Goal: Transaction & Acquisition: Purchase product/service

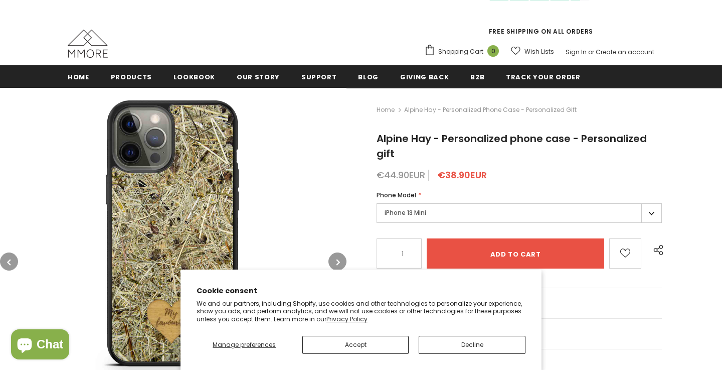
scroll to position [78, 0]
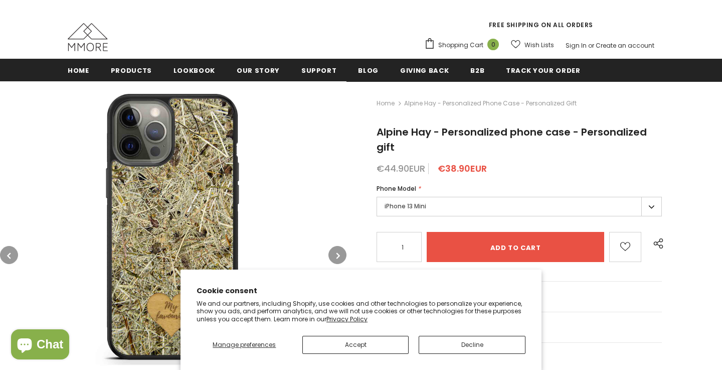
click at [371, 342] on button "Accept" at bounding box center [356, 345] width 107 height 18
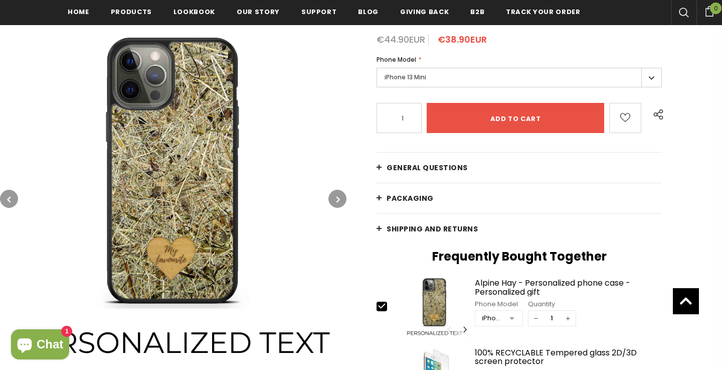
scroll to position [192, 0]
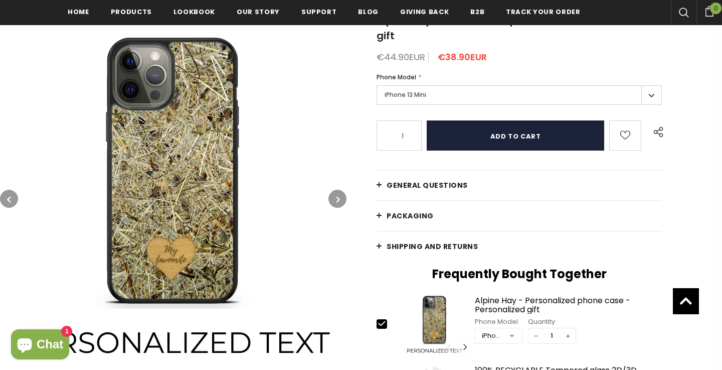
click at [511, 135] on input "Add to cart" at bounding box center [516, 135] width 178 height 30
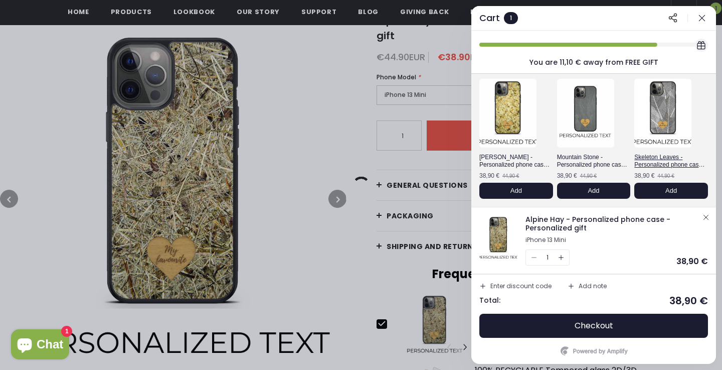
scroll to position [37, 0]
click at [346, 138] on div at bounding box center [361, 185] width 722 height 370
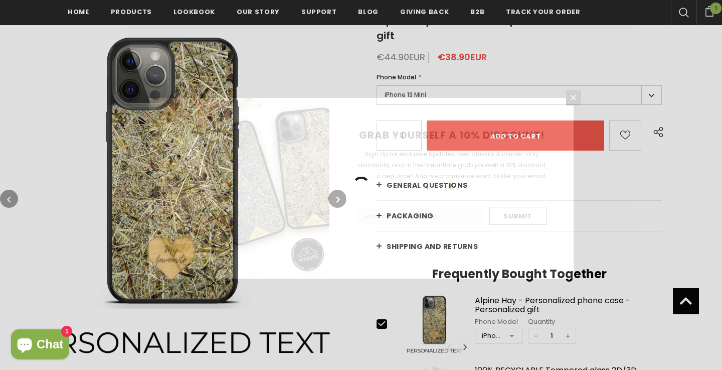
scroll to position [0, 0]
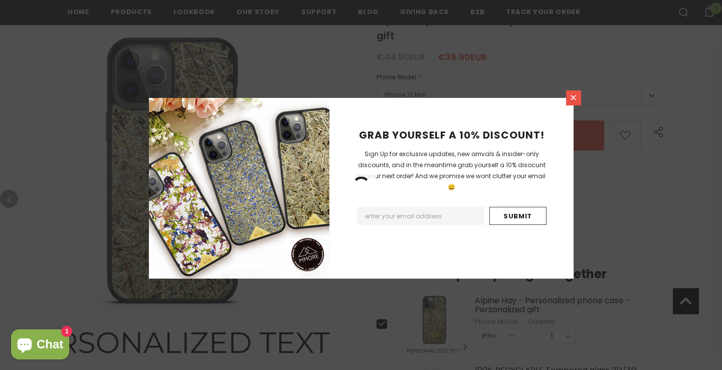
click at [578, 98] on icon at bounding box center [573, 97] width 9 height 9
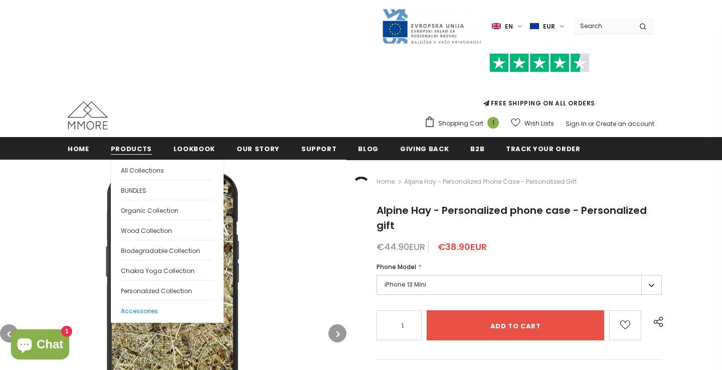
click at [142, 309] on span "Accessories" at bounding box center [139, 311] width 37 height 9
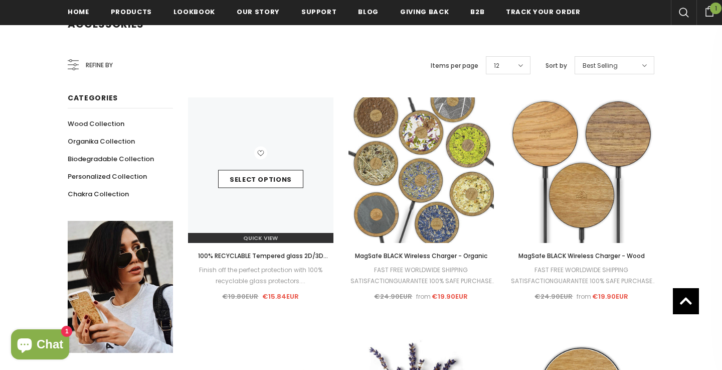
scroll to position [174, 0]
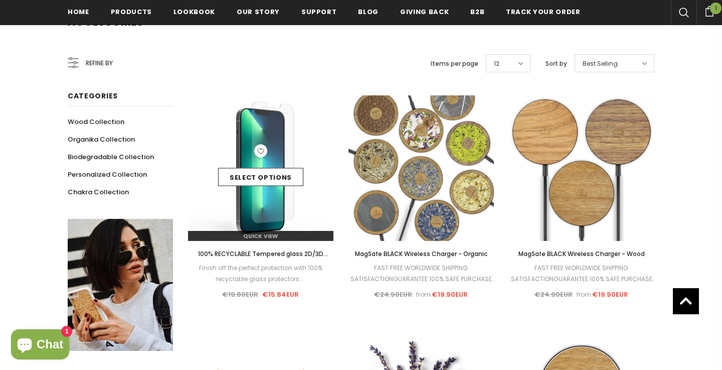
click at [254, 178] on link "Select options" at bounding box center [260, 177] width 85 height 18
click at [268, 143] on img at bounding box center [260, 167] width 145 height 145
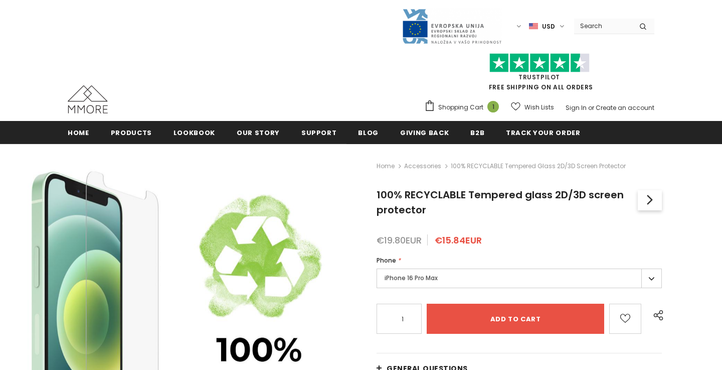
scroll to position [130, 0]
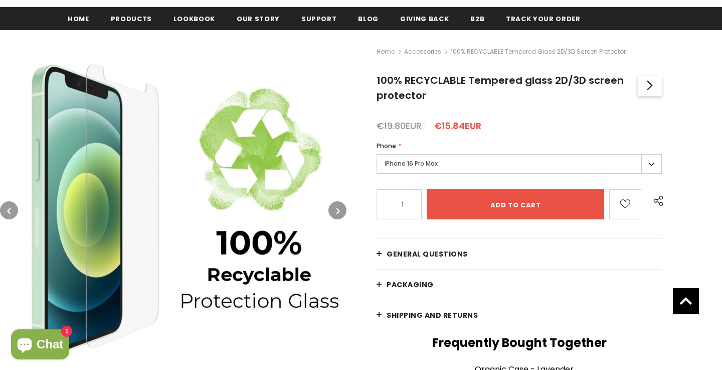
click at [436, 160] on label "iPhone 16 Pro Max" at bounding box center [519, 164] width 285 height 20
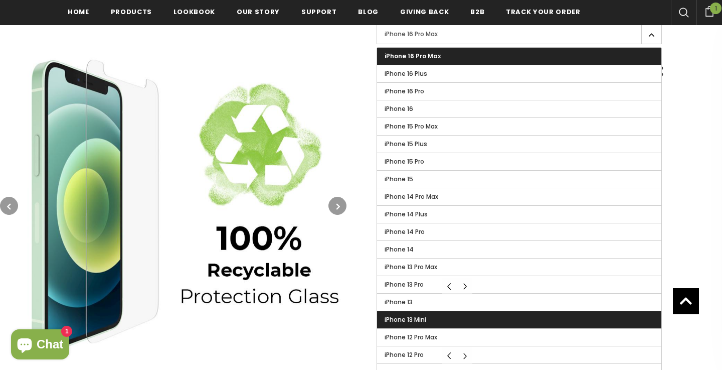
scroll to position [265, 0]
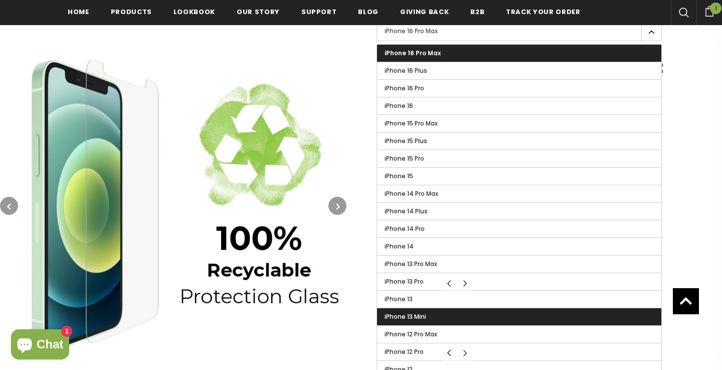
click at [417, 321] on label "iPhone 13 Mini" at bounding box center [519, 316] width 284 height 17
click at [0, 0] on input "iPhone 13 Mini" at bounding box center [0, 0] width 0 height 0
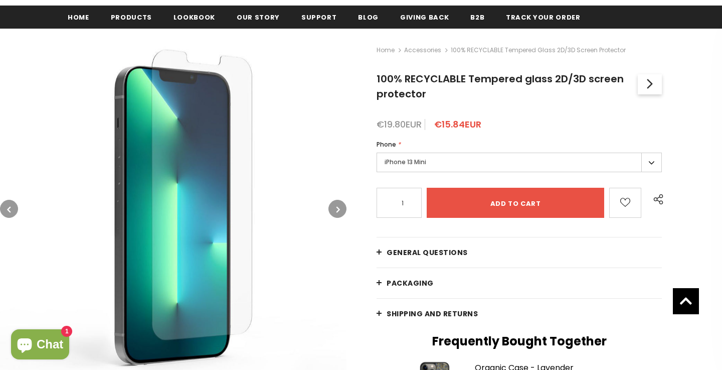
scroll to position [131, 0]
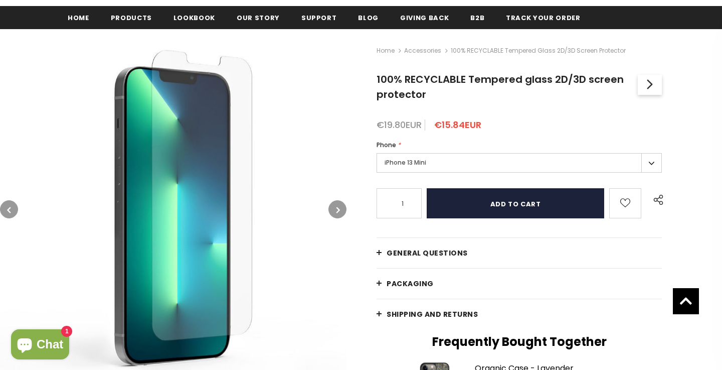
click at [508, 206] on input "Add to cart" at bounding box center [516, 203] width 178 height 30
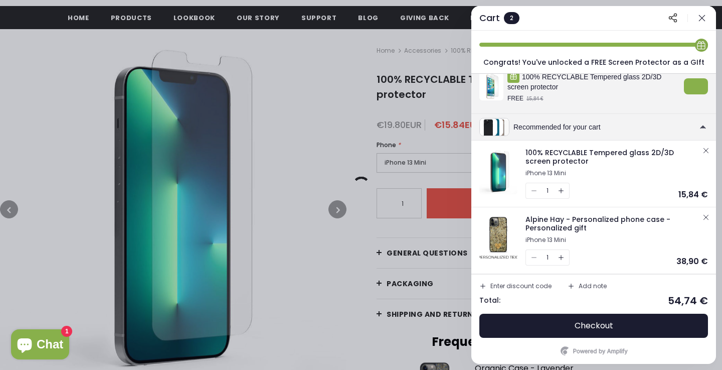
scroll to position [45, 0]
click at [590, 328] on span "Checkout" at bounding box center [594, 326] width 39 height 10
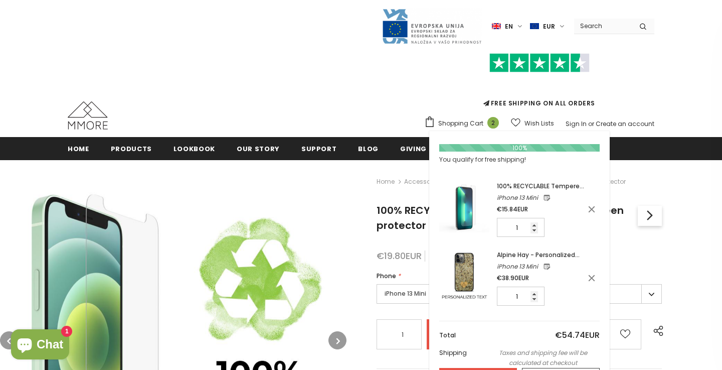
click at [473, 273] on img at bounding box center [464, 276] width 50 height 50
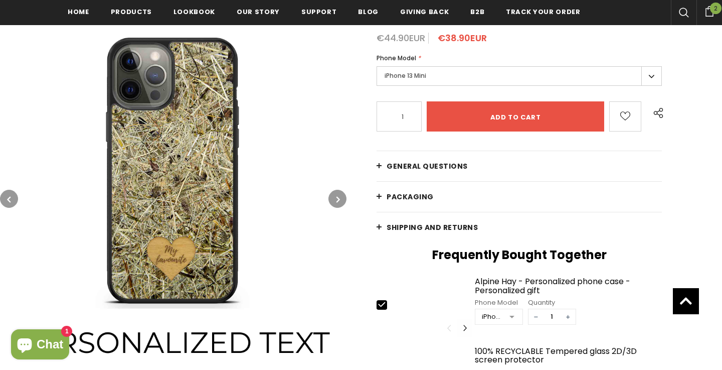
scroll to position [211, 0]
click at [402, 165] on span "General Questions" at bounding box center [427, 166] width 81 height 10
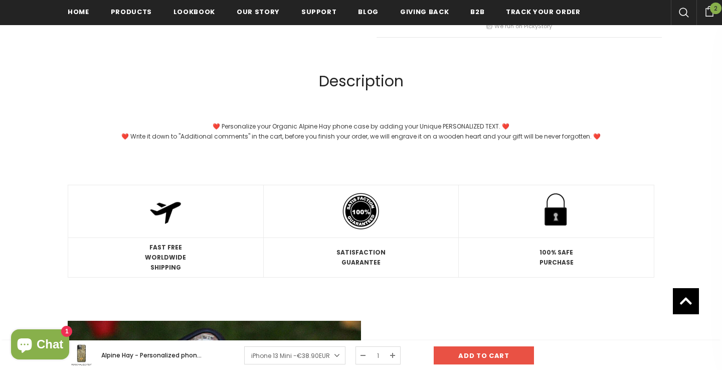
scroll to position [1913, 0]
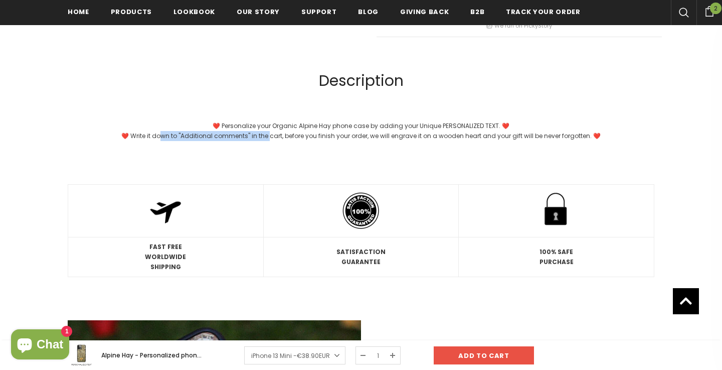
drag, startPoint x: 164, startPoint y: 148, endPoint x: 271, endPoint y: 149, distance: 107.9
click at [271, 141] on div "❤️ Personalize your Organic Alpine Hay phone case by adding your Unique PERSONA…" at bounding box center [361, 131] width 587 height 20
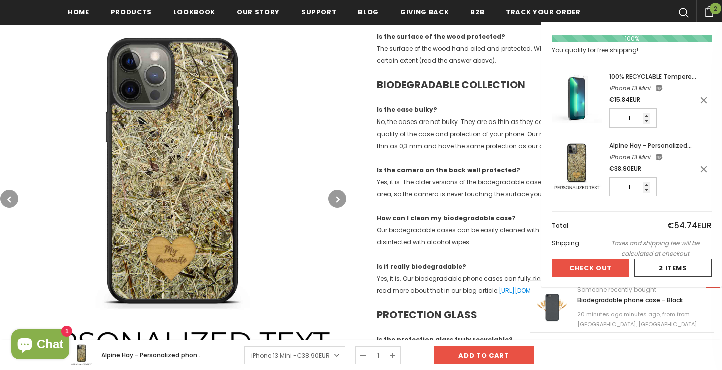
scroll to position [957, 0]
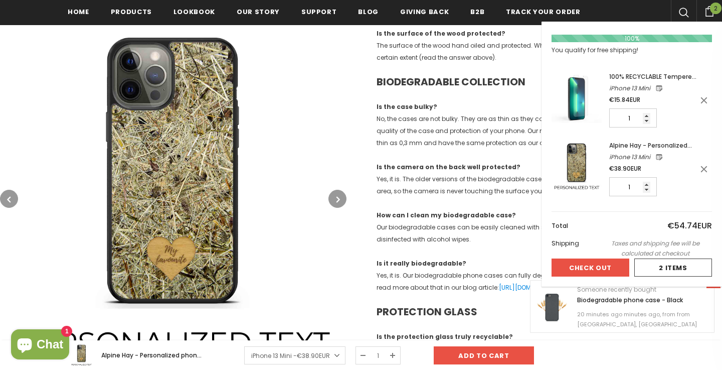
click at [573, 269] on button "Check Out" at bounding box center [591, 267] width 78 height 18
